Goal: Use online tool/utility: Utilize a website feature to perform a specific function

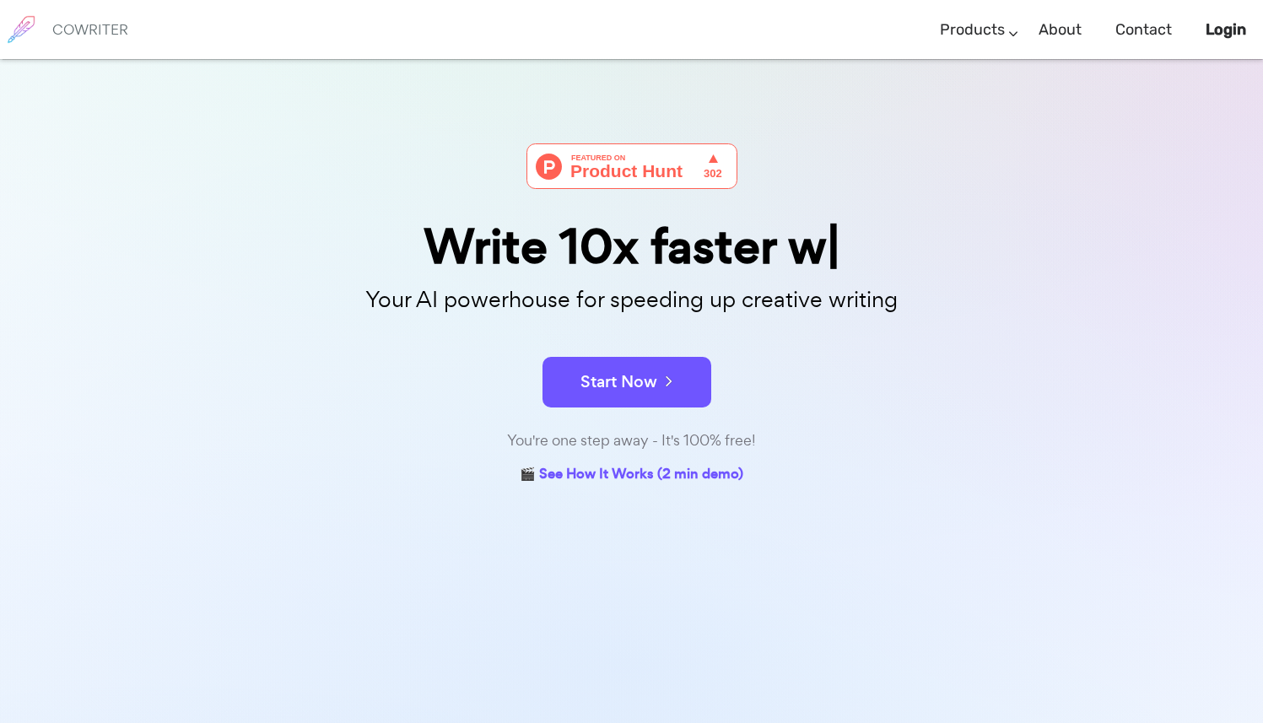
scroll to position [80, 0]
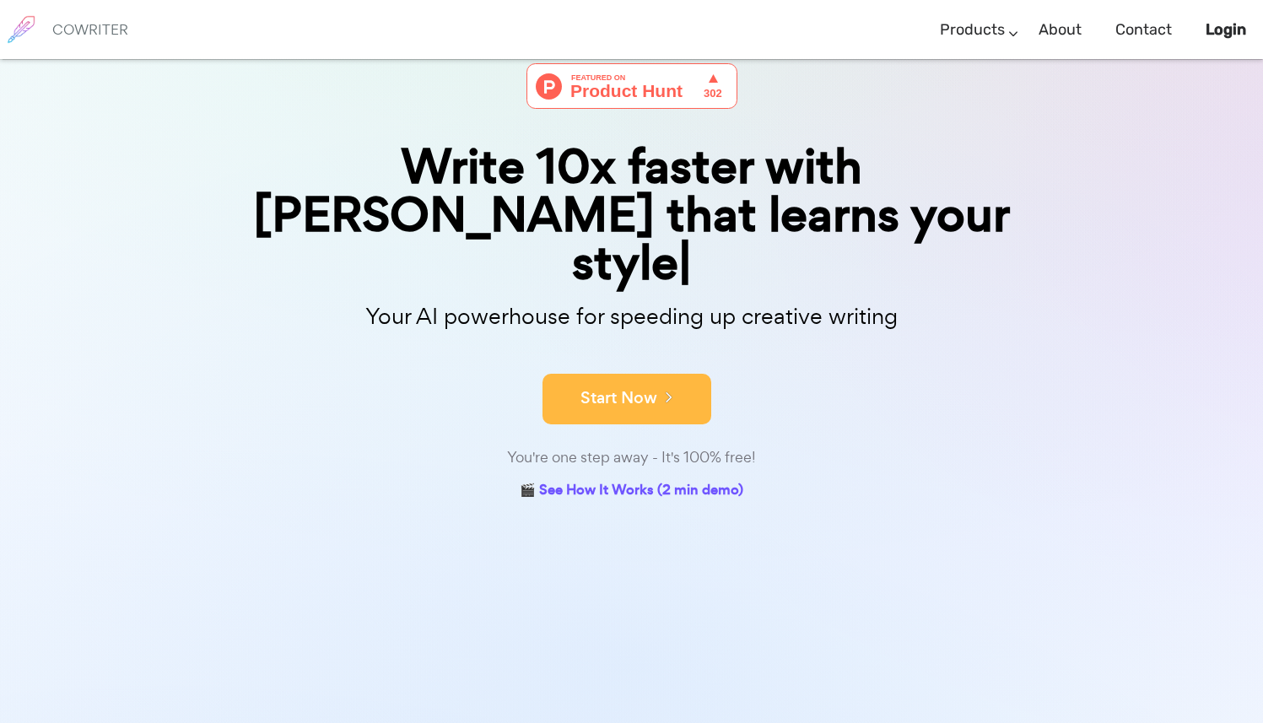
click at [682, 374] on button "Start Now" at bounding box center [626, 399] width 169 height 51
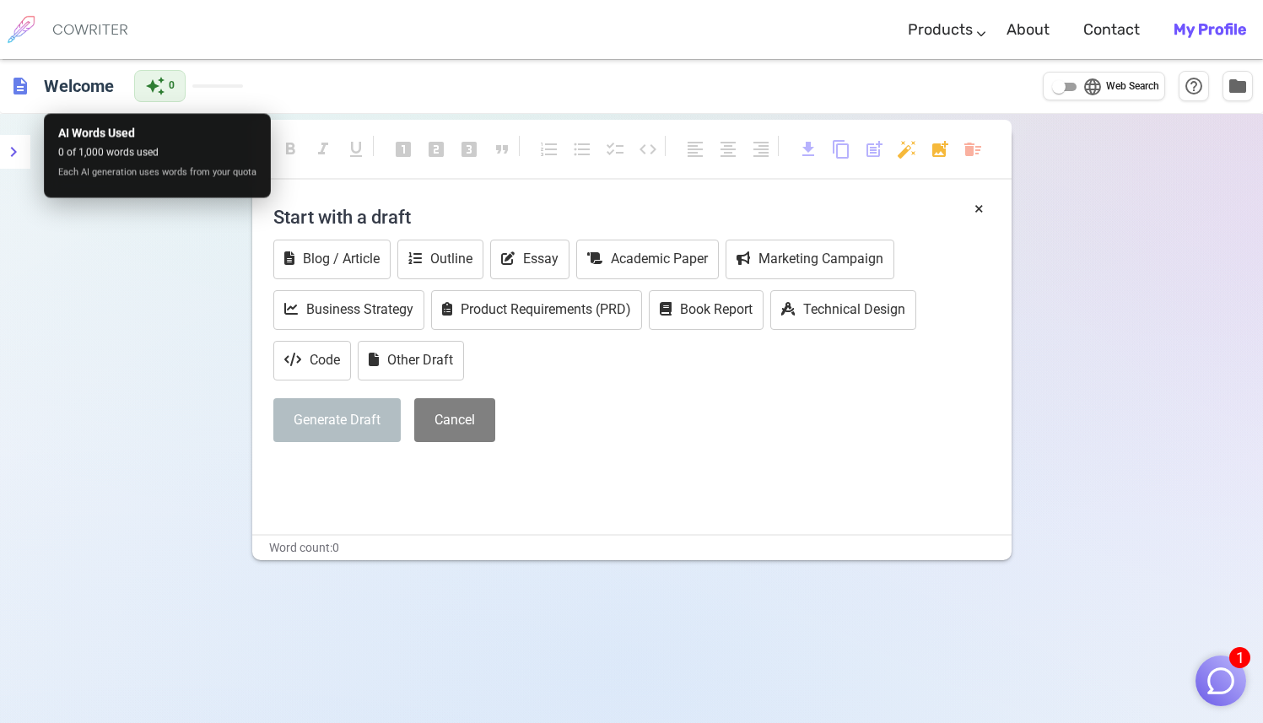
drag, startPoint x: 164, startPoint y: 88, endPoint x: 148, endPoint y: 207, distance: 120.8
click at [149, 207] on body "1 COWRITER Products Writing Marketing Emails Images (soon) About Contact My Pro…" at bounding box center [631, 418] width 1263 height 837
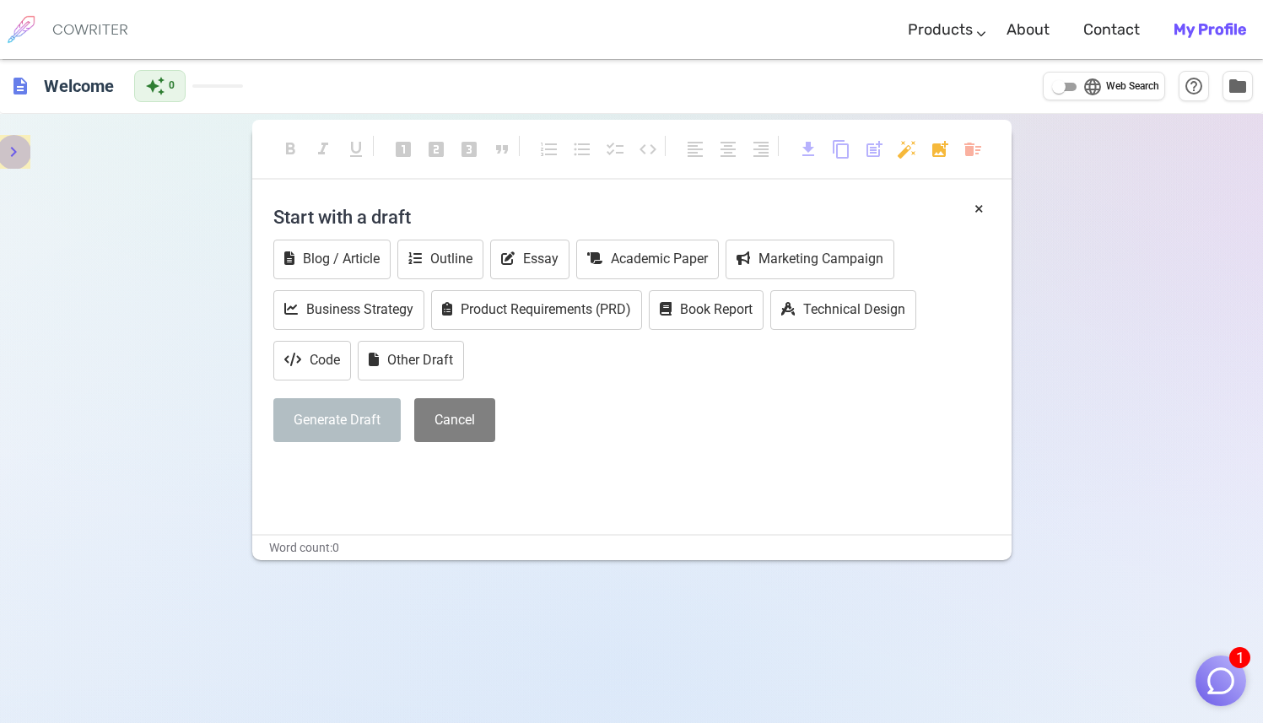
click at [15, 161] on icon "menu" at bounding box center [13, 152] width 20 height 20
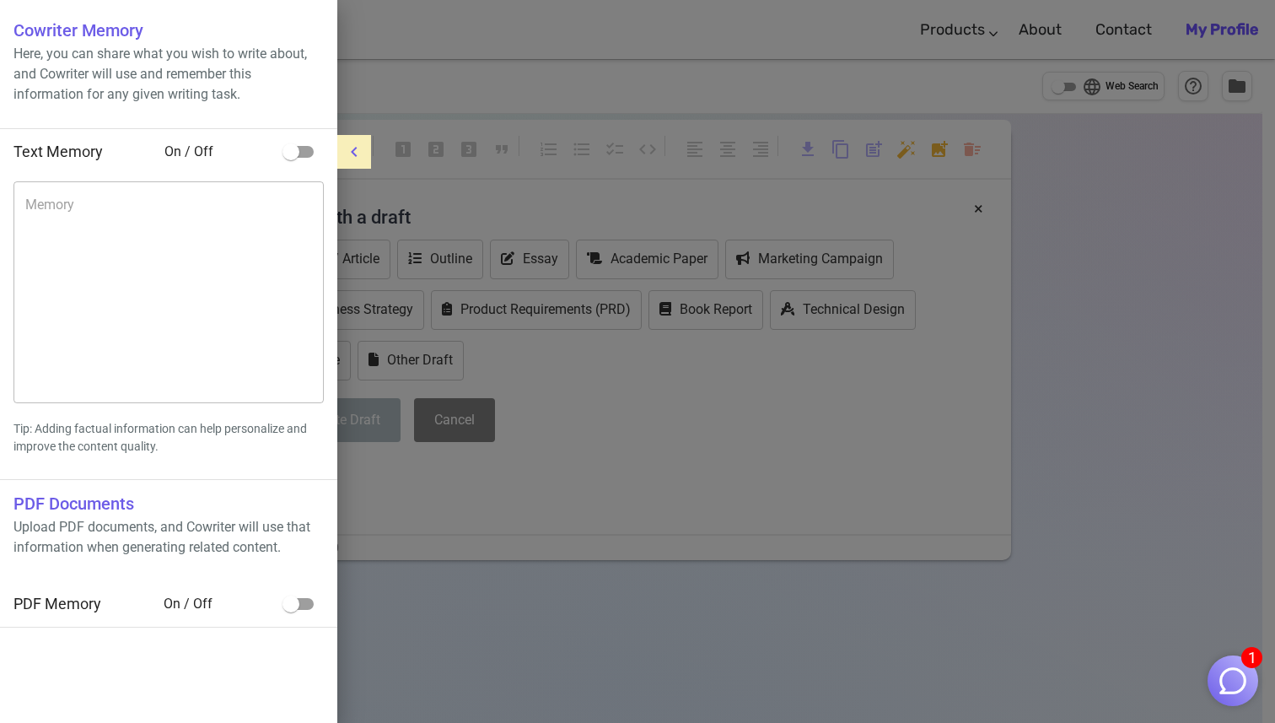
click at [363, 153] on icon "menu" at bounding box center [354, 152] width 20 height 20
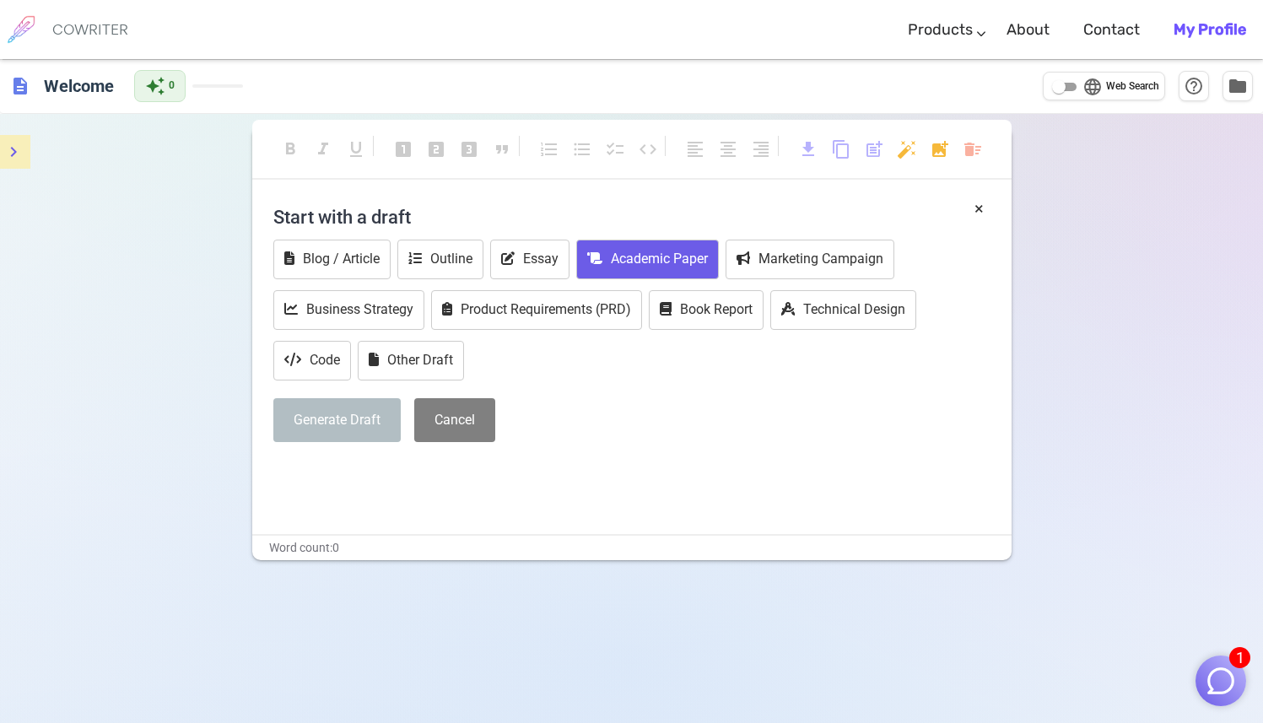
click at [691, 257] on button "Academic Paper" at bounding box center [647, 260] width 143 height 40
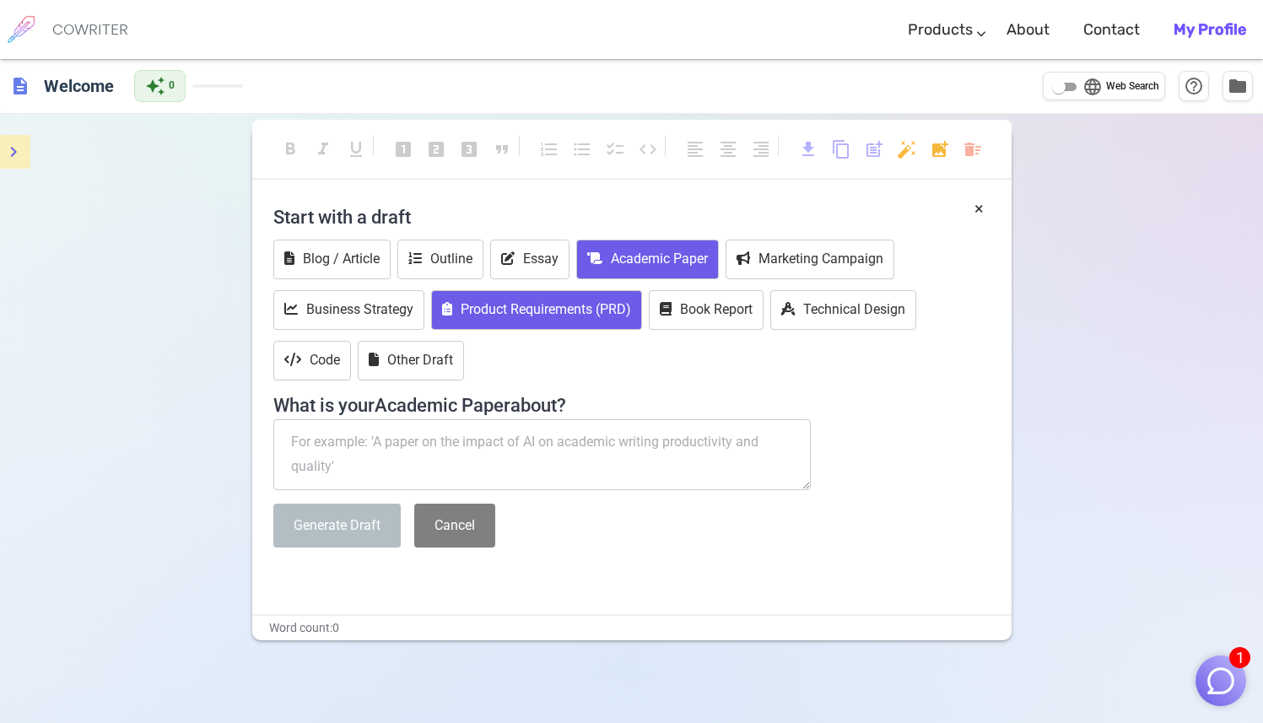
click at [552, 327] on button "Product Requirements (PRD)" at bounding box center [536, 310] width 211 height 40
click at [541, 433] on textarea at bounding box center [542, 454] width 538 height 71
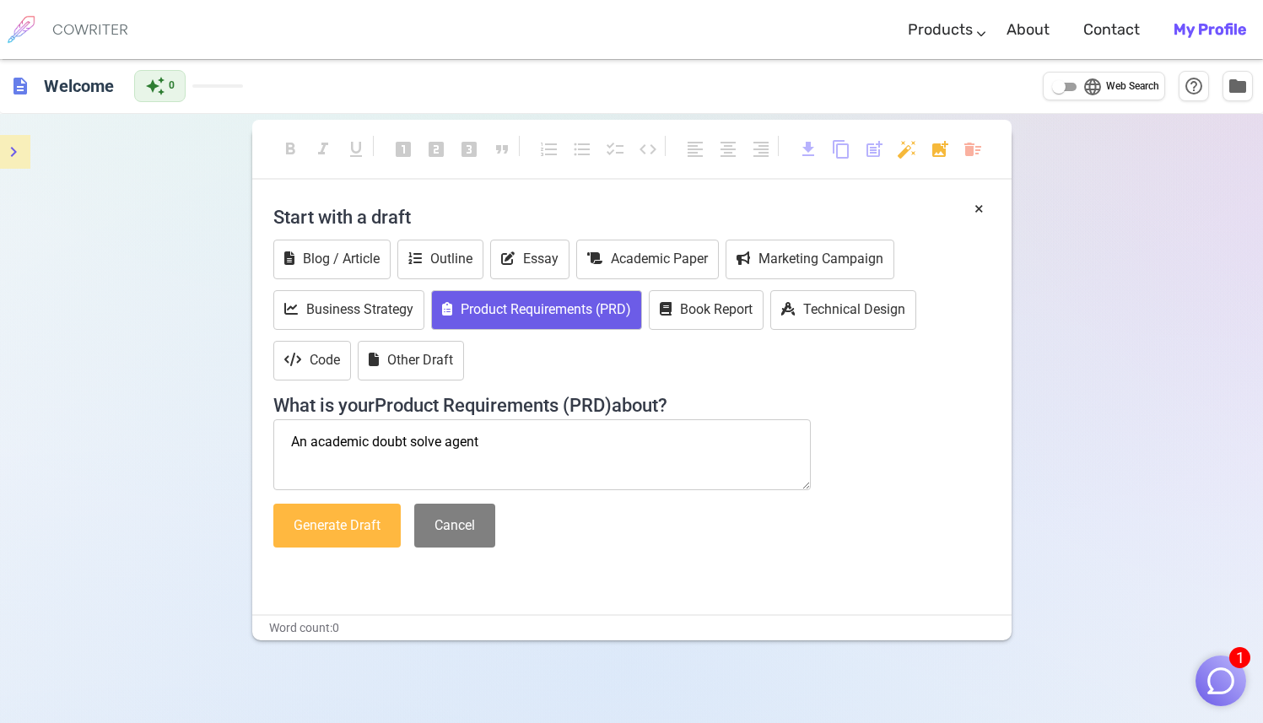
type textarea "An academic doubt solve agent"
click at [358, 536] on button "Generate Draft" at bounding box center [336, 526] width 127 height 45
